Goal: Understand site structure: Understand site structure

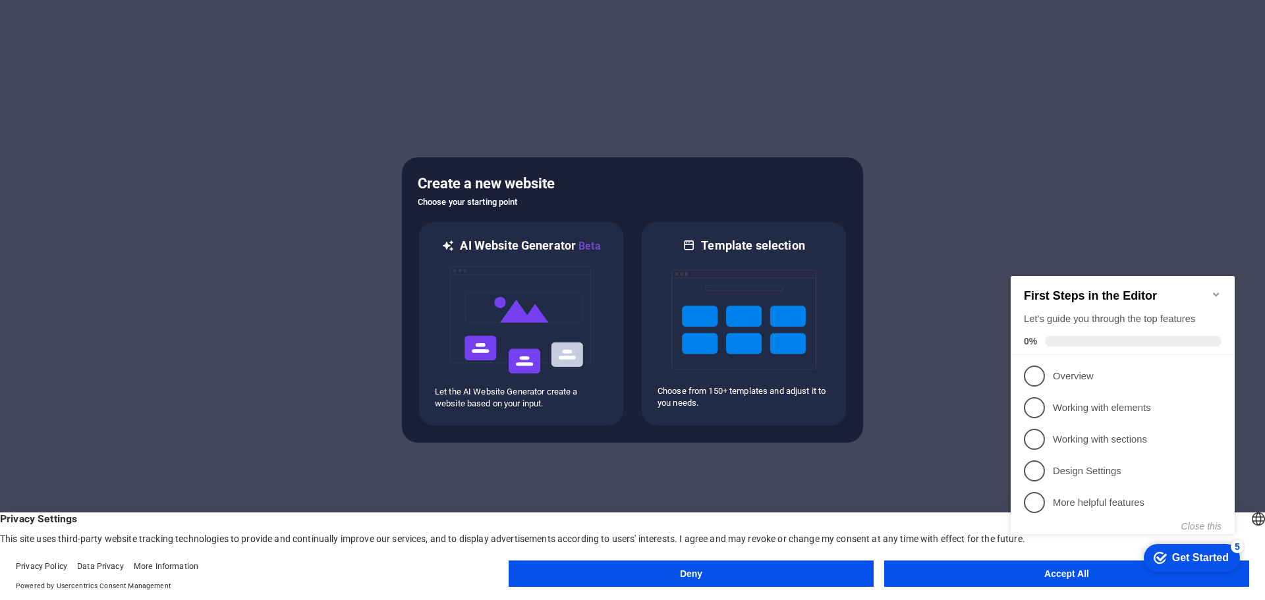
click div "checkmark Get Started 5 First Steps in the Editor Let's guide you through the t…"
click at [1219, 281] on div "First Steps in the Editor Let's guide you through the top features 0%" at bounding box center [1123, 315] width 224 height 79
click at [1217, 289] on icon "Minimize checklist" at bounding box center [1216, 294] width 11 height 11
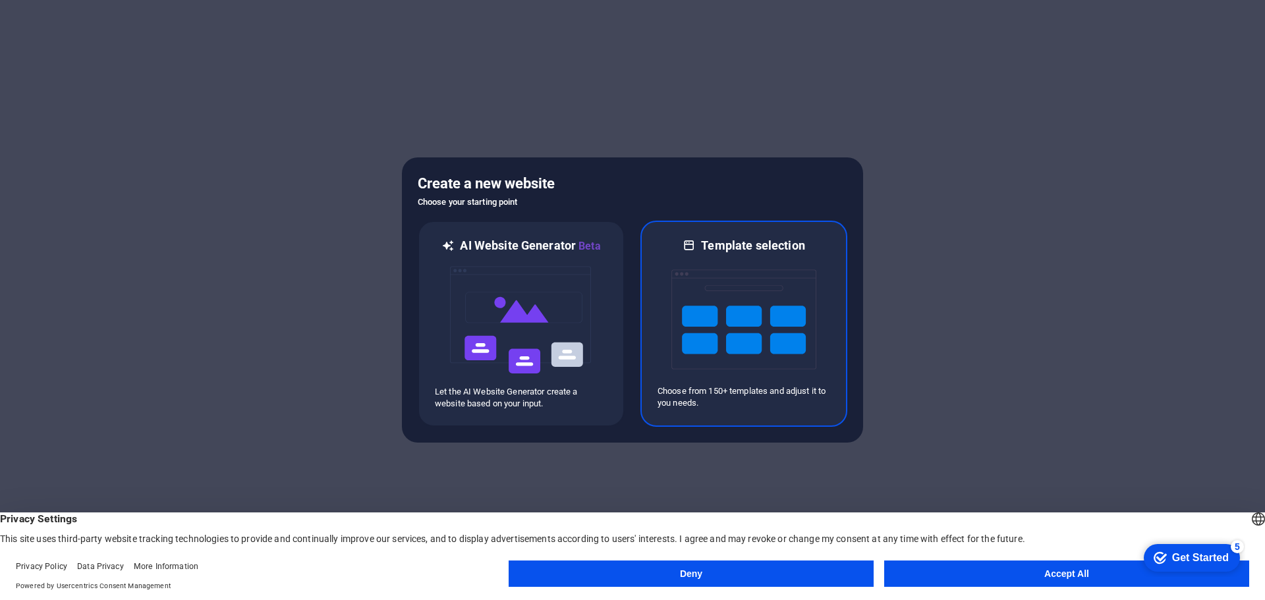
click at [795, 359] on img at bounding box center [743, 320] width 145 height 132
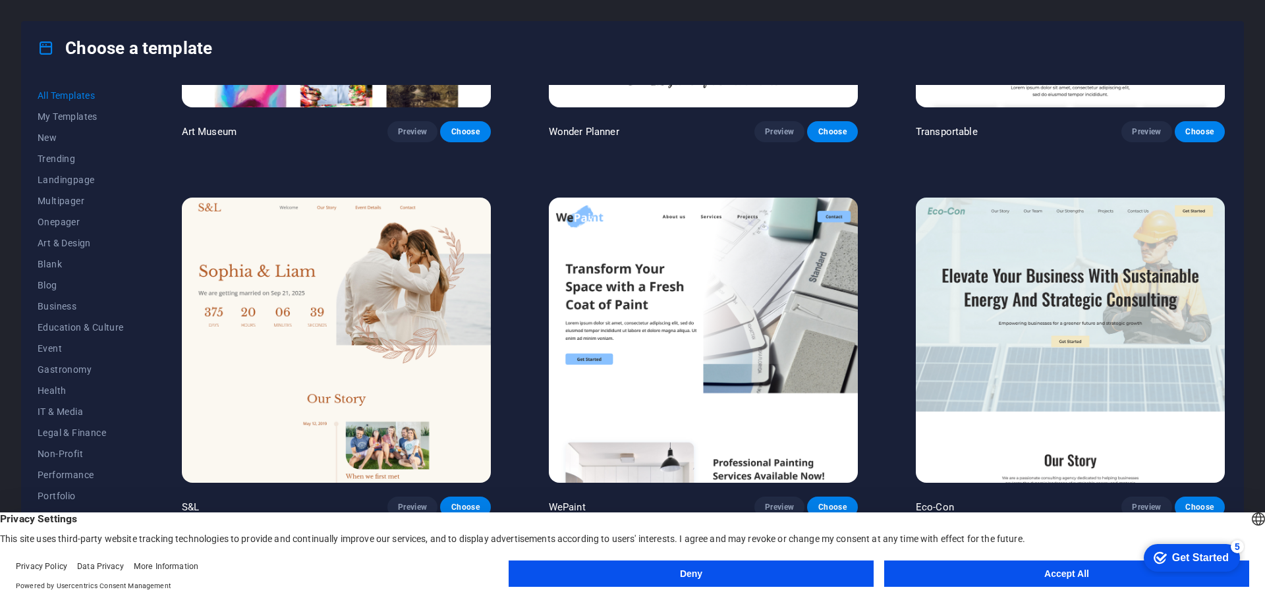
scroll to position [659, 0]
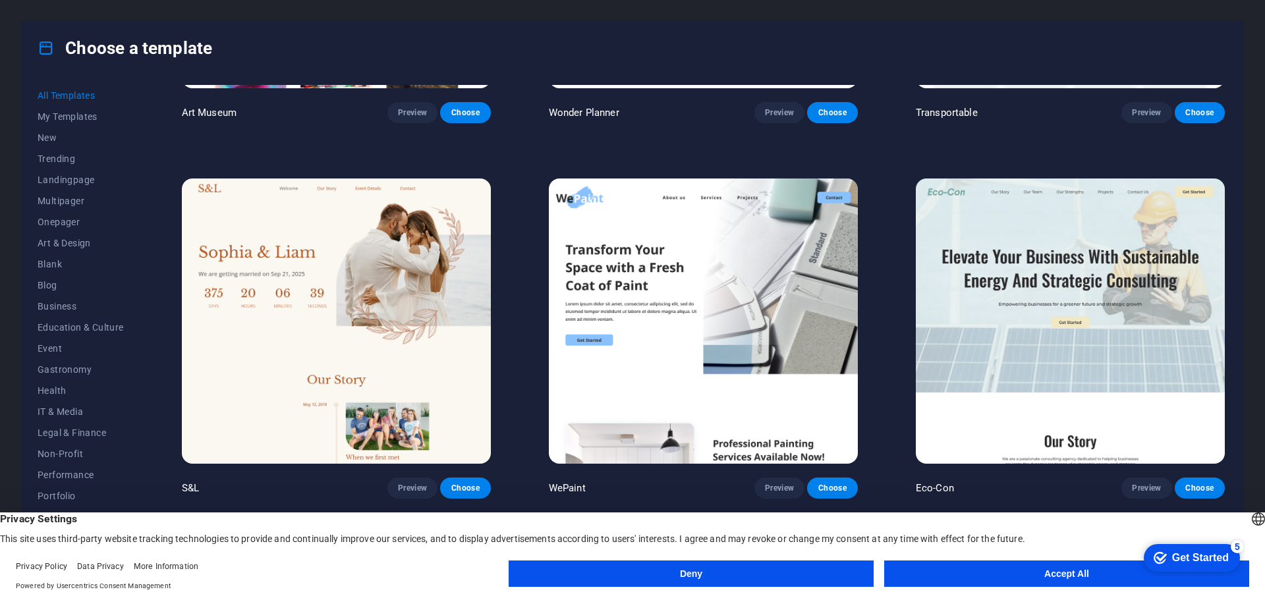
click at [1089, 581] on button "Accept All" at bounding box center [1066, 574] width 365 height 26
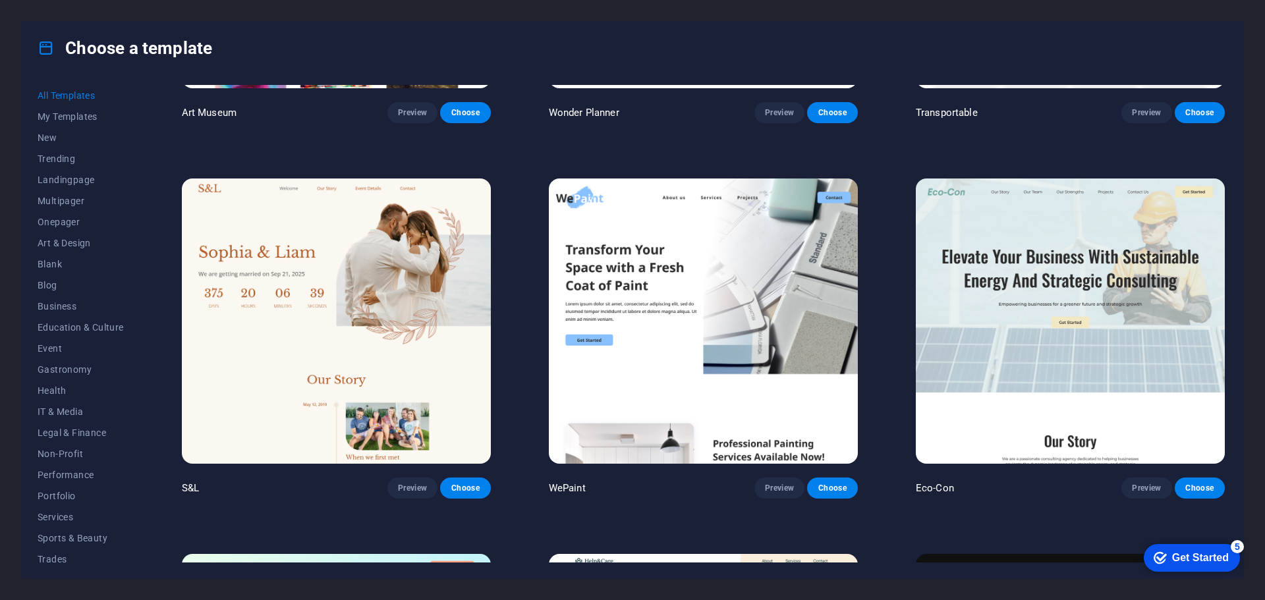
click at [799, 323] on img at bounding box center [703, 321] width 309 height 285
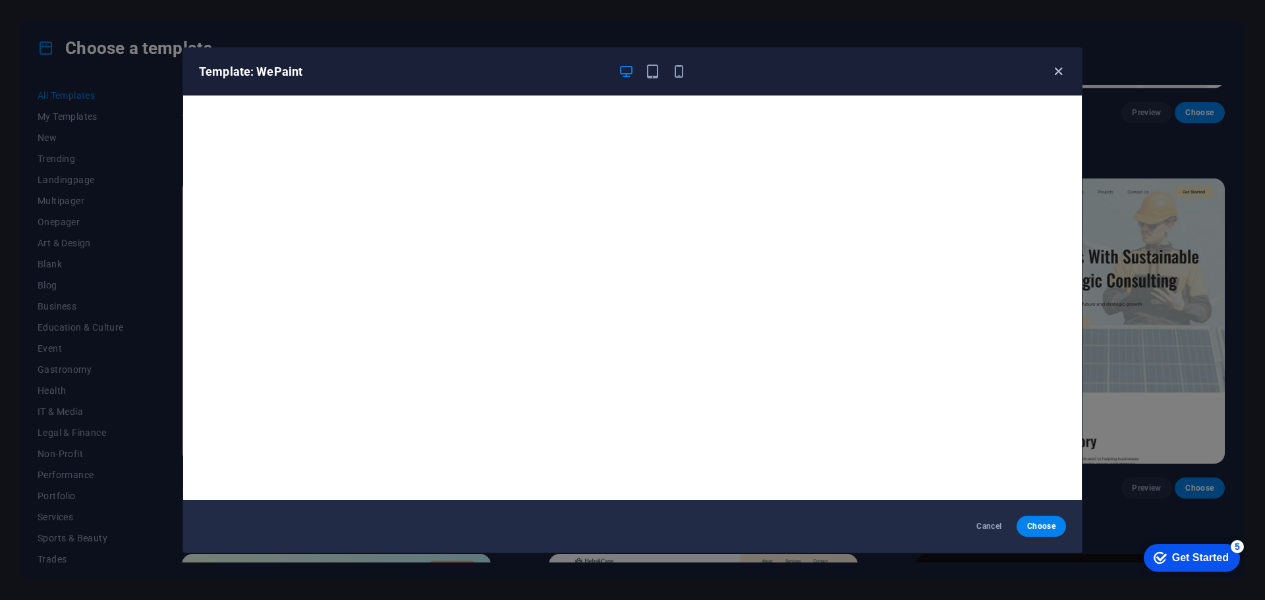
click at [1062, 69] on icon "button" at bounding box center [1058, 71] width 15 height 15
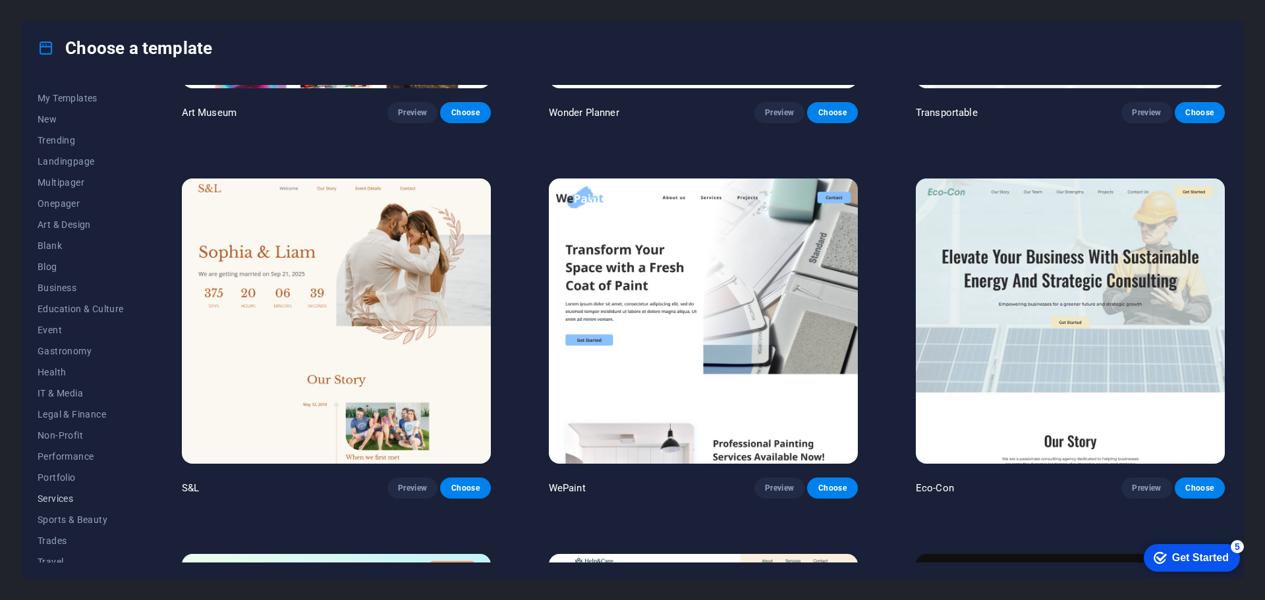
scroll to position [49, 0]
click at [69, 337] on span "Health" at bounding box center [81, 341] width 86 height 11
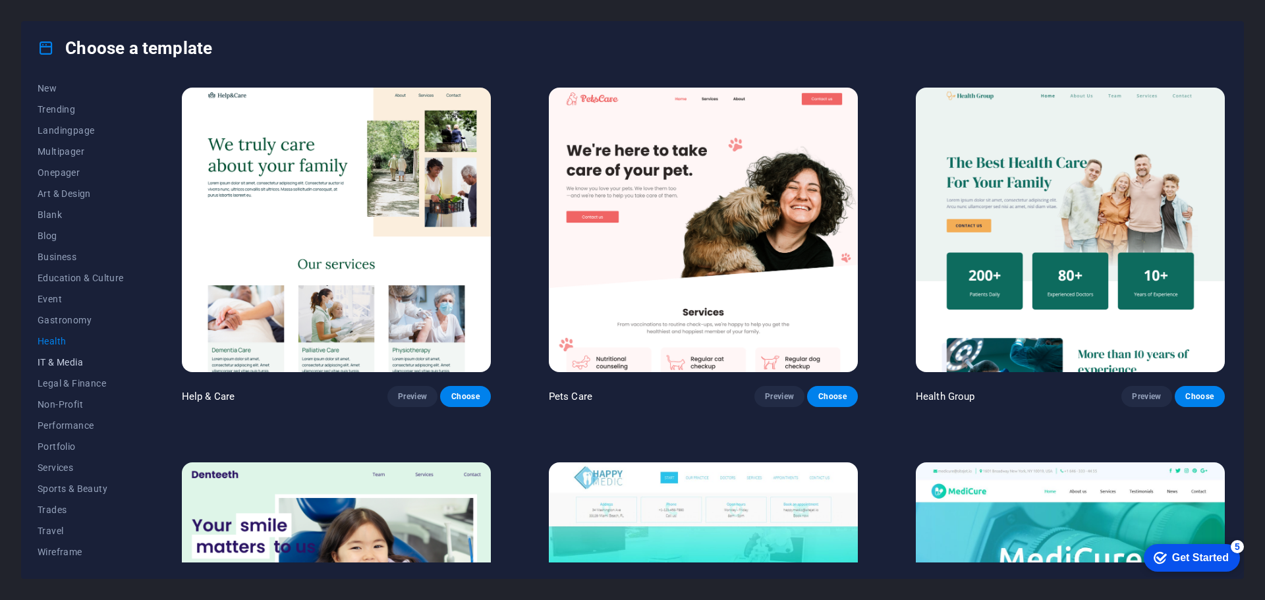
scroll to position [0, 0]
